Goal: Task Accomplishment & Management: Use online tool/utility

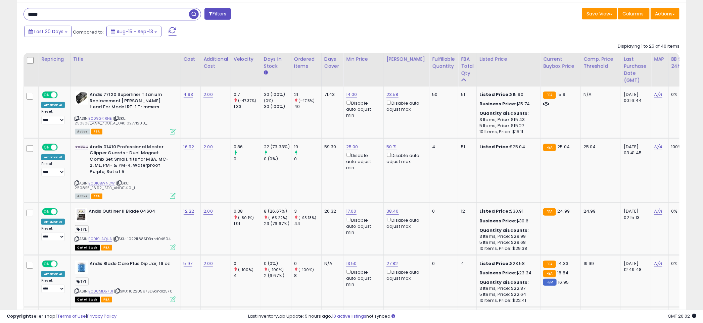
scroll to position [138, 388]
drag, startPoint x: 346, startPoint y: 28, endPoint x: 179, endPoint y: 2, distance: 168.1
click at [346, 28] on div "Last 30 Days Compared to: Aug-15 - Sep-13" at bounding box center [268, 32] width 492 height 15
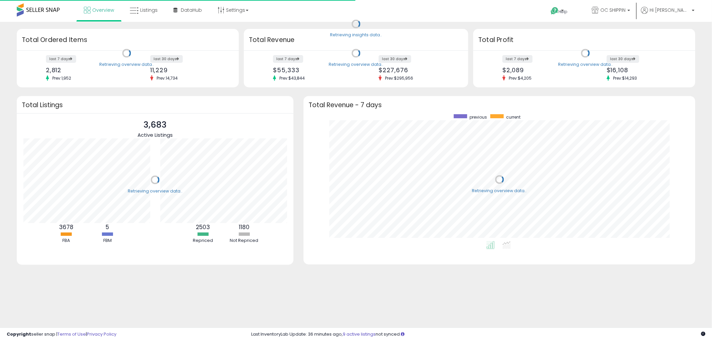
scroll to position [126, 378]
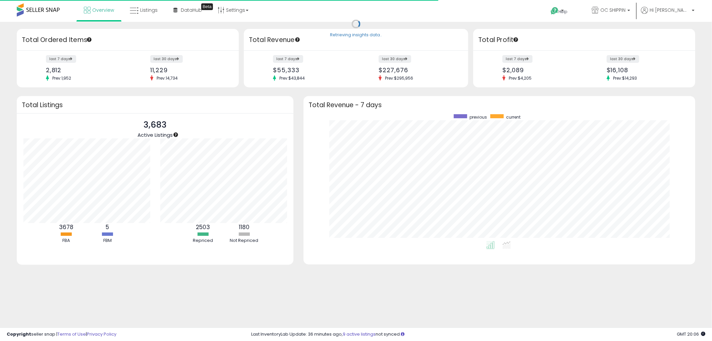
click at [354, 15] on div "Overview Listings Beta" at bounding box center [230, 14] width 471 height 29
click at [137, 9] on icon at bounding box center [134, 10] width 9 height 9
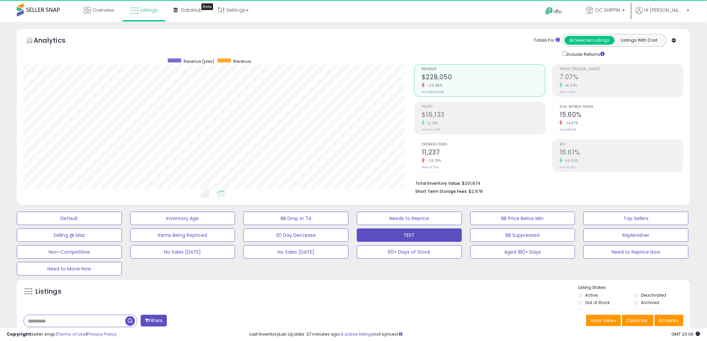
scroll to position [138, 391]
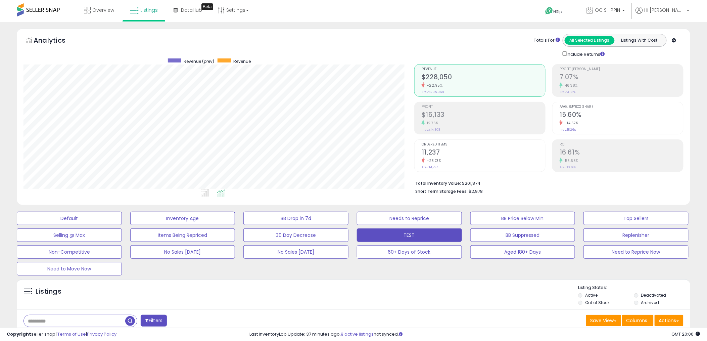
click at [347, 36] on div "Analytics Totals For All Selected Listings Listings With Cost Include Returns" at bounding box center [353, 45] width 660 height 23
click at [357, 50] on div "Analytics Totals For All Selected Listings Listings With Cost Include Returns" at bounding box center [353, 45] width 660 height 23
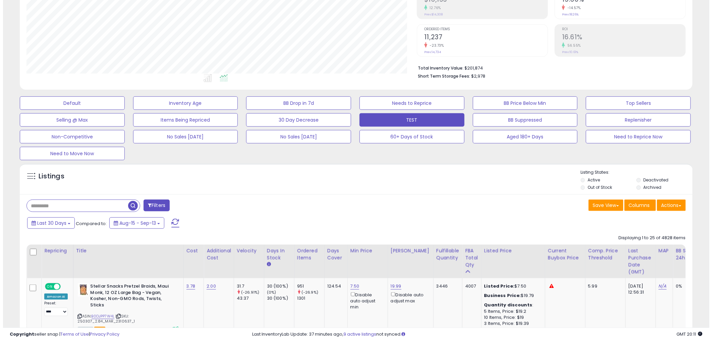
scroll to position [115, 0]
click at [615, 144] on div "Default Inventory Age BB Drop in 7d Needs to Reprice BB Price Below Min Top Sel…" at bounding box center [353, 126] width 690 height 67
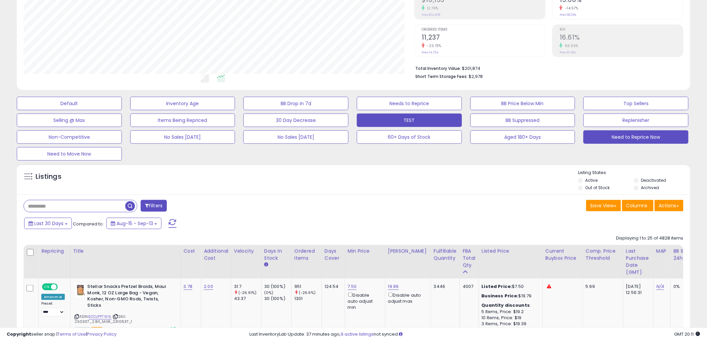
click at [619, 139] on button "Need to Reprice Now" at bounding box center [635, 136] width 105 height 13
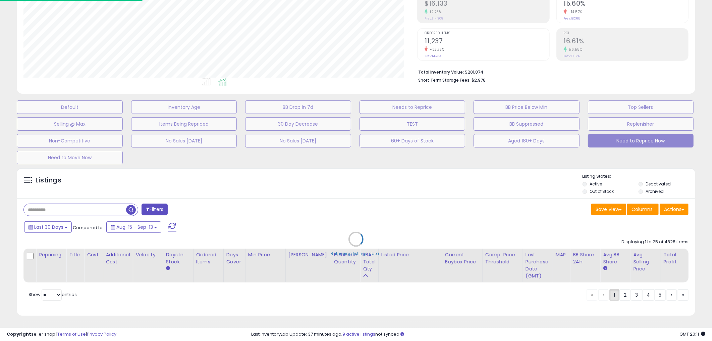
scroll to position [335363, 335106]
click at [345, 187] on div "Listings" at bounding box center [356, 241] width 679 height 148
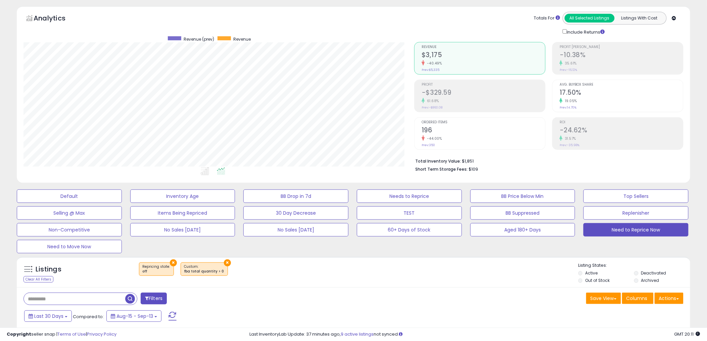
scroll to position [0, 0]
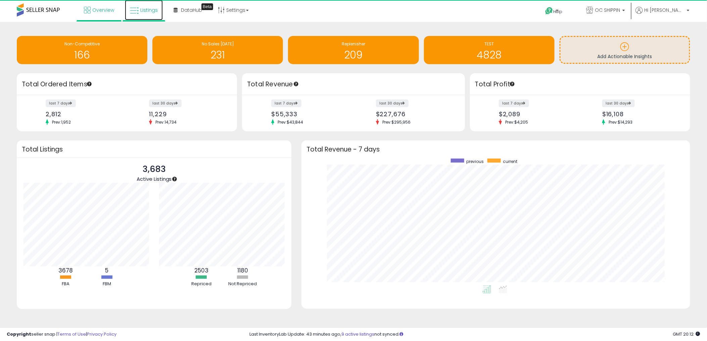
click at [143, 11] on span "Listings" at bounding box center [148, 10] width 17 height 7
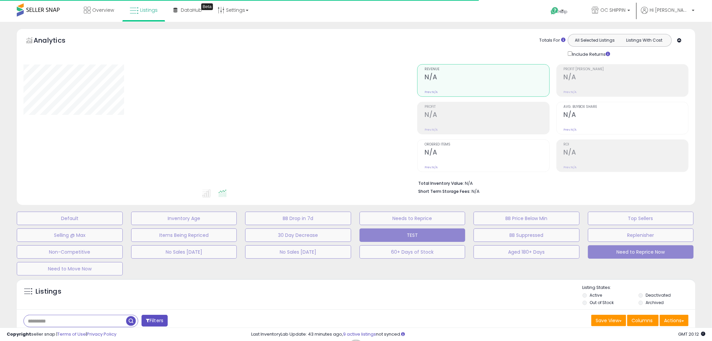
click at [624, 252] on button "Need to Reprice Now" at bounding box center [641, 251] width 106 height 13
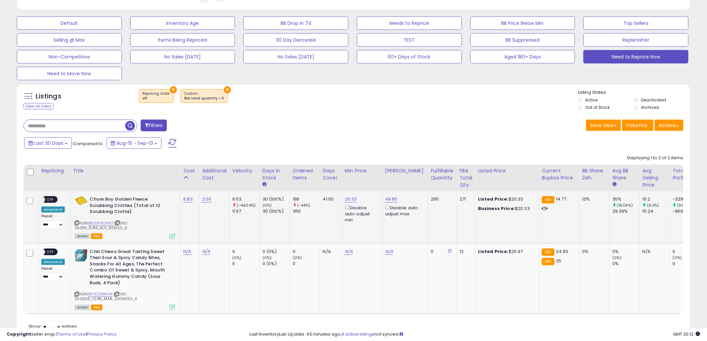
scroll to position [225, 0]
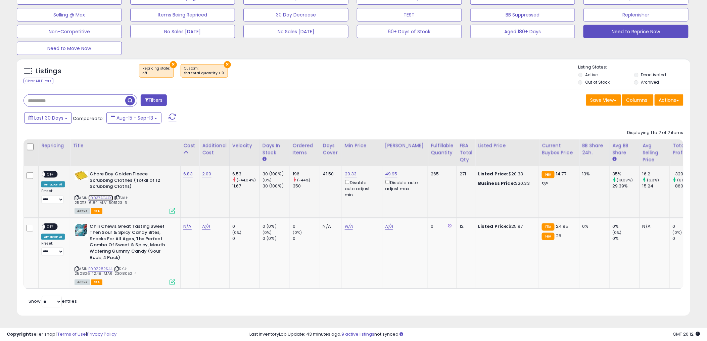
click at [99, 195] on link "B0037AC40O" at bounding box center [100, 198] width 25 height 6
click at [52, 171] on span "OFF" at bounding box center [50, 174] width 11 height 6
click at [320, 89] on div "Filters Save View Save As New View" at bounding box center [353, 202] width 673 height 226
click at [360, 101] on div "Save View Save As New View Columns Actions Import" at bounding box center [520, 100] width 335 height 13
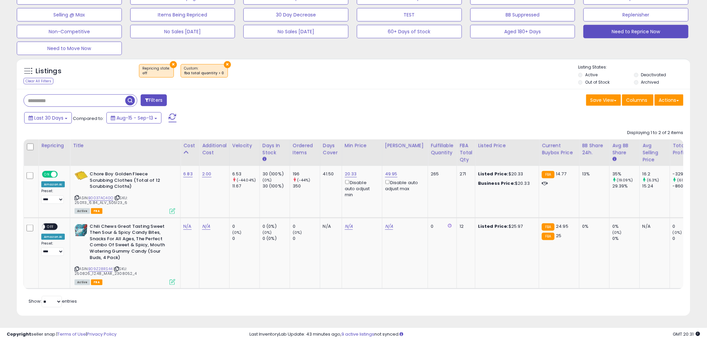
click at [350, 64] on div "× Repricing state : off × fba total quantity > 0" at bounding box center [355, 73] width 448 height 19
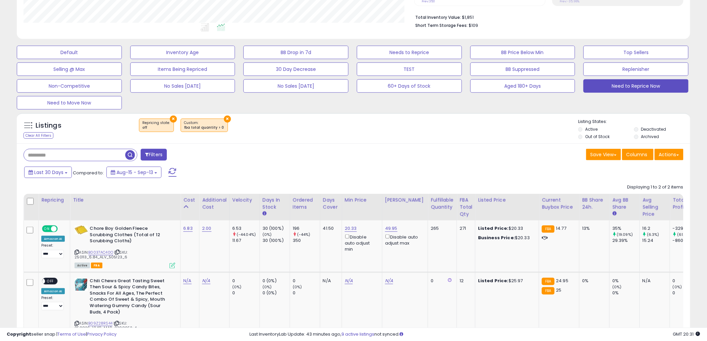
scroll to position [164, 0]
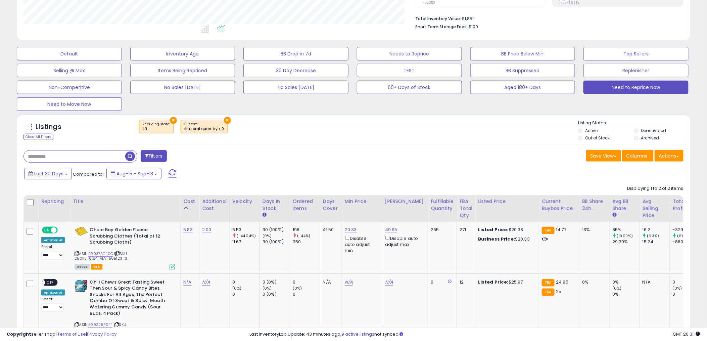
click at [352, 130] on div "× Repricing state : off × fba total quantity > 0" at bounding box center [355, 129] width 448 height 19
click at [353, 128] on div "× Repricing state : off × fba total quantity > 0" at bounding box center [355, 129] width 448 height 19
click at [356, 122] on div "× Repricing state : off × fba total quantity > 0" at bounding box center [355, 129] width 448 height 19
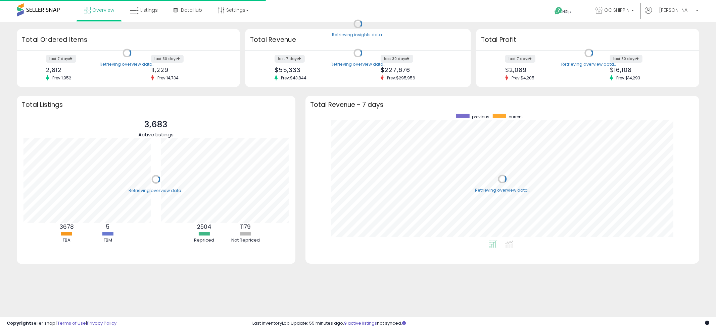
scroll to position [126, 380]
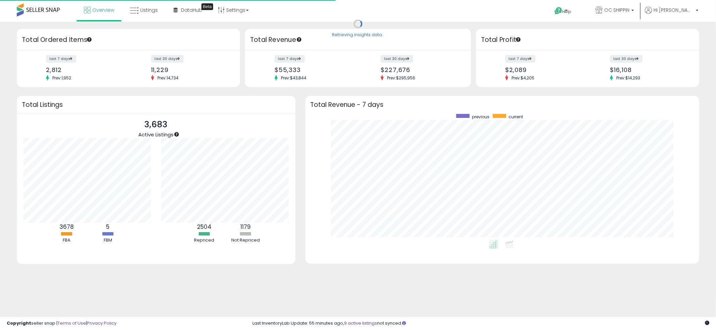
drag, startPoint x: 354, startPoint y: 21, endPoint x: 290, endPoint y: 1, distance: 67.1
click at [353, 20] on div "Retrieving insights data.." at bounding box center [358, 28] width 52 height 18
click at [138, 9] on icon at bounding box center [134, 10] width 9 height 9
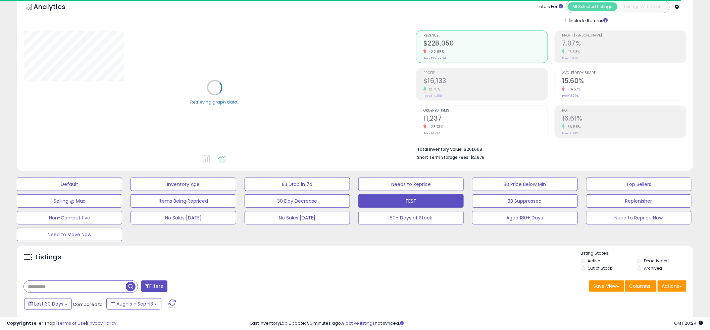
scroll to position [128, 0]
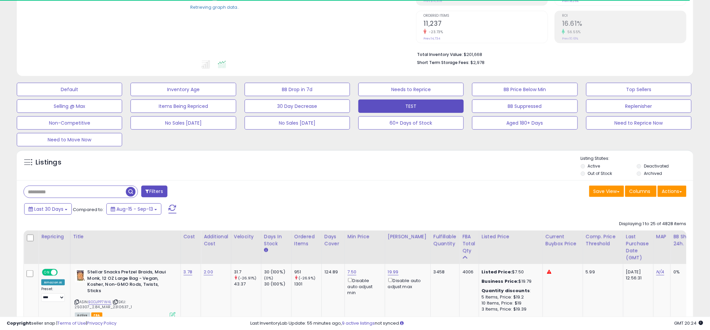
click at [84, 189] on input "text" at bounding box center [75, 192] width 102 height 12
click at [343, 152] on div "Listings Active" at bounding box center [355, 165] width 676 height 31
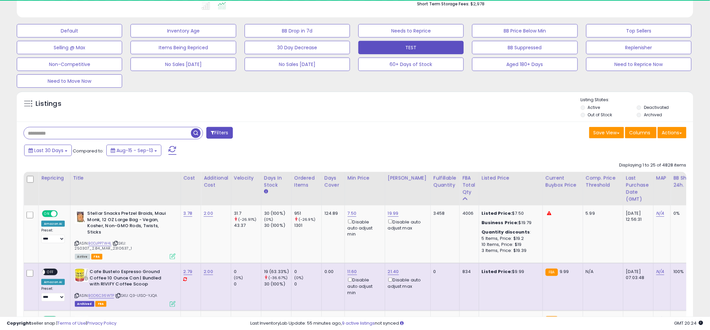
scroll to position [138, 393]
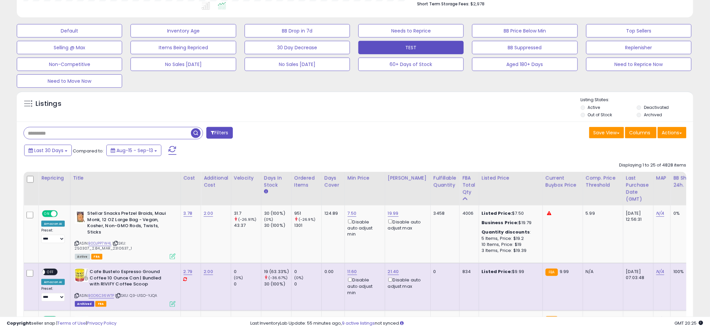
click at [353, 110] on div "Listings" at bounding box center [355, 108] width 676 height 23
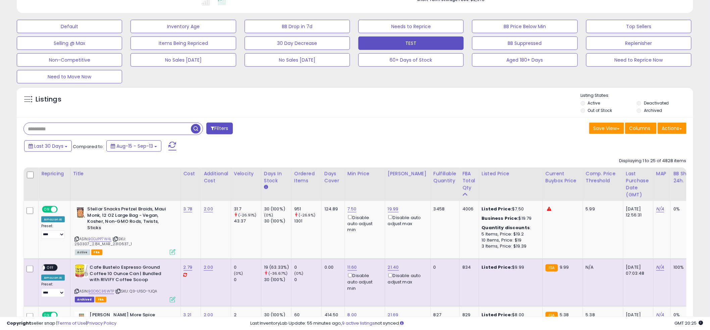
scroll to position [192, 0]
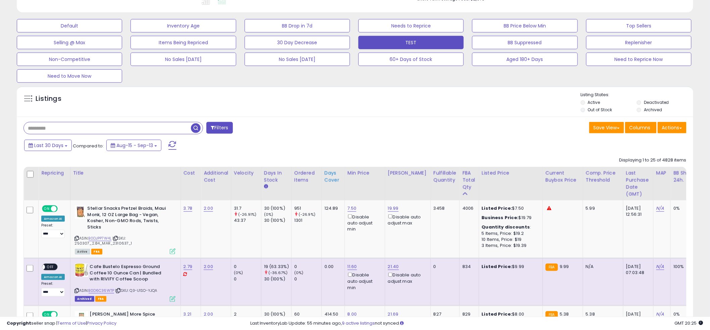
click at [328, 181] on div "Days Cover" at bounding box center [332, 177] width 17 height 14
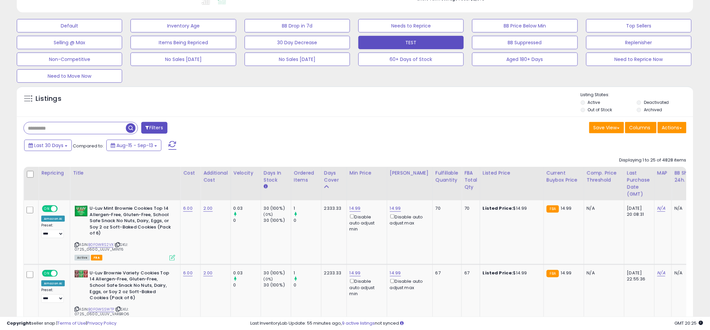
click at [357, 106] on div "Listings" at bounding box center [355, 103] width 676 height 23
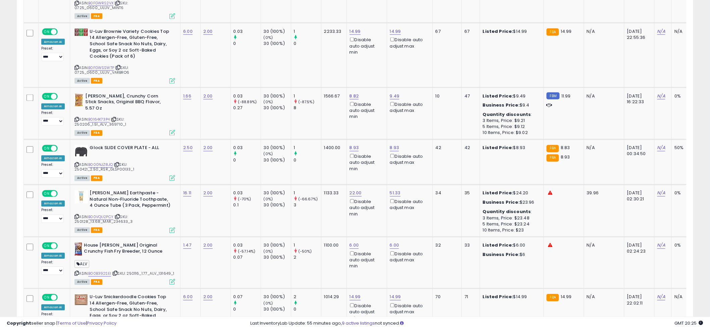
scroll to position [354, 0]
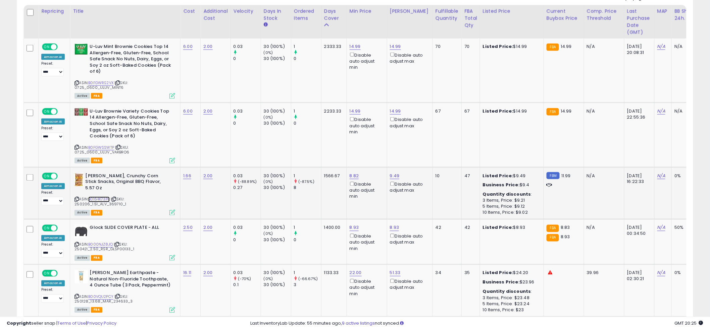
click at [97, 197] on link "B0164K73P4" at bounding box center [98, 200] width 21 height 6
click at [75, 198] on icon at bounding box center [76, 200] width 4 height 4
